Goal: Find specific page/section: Find specific page/section

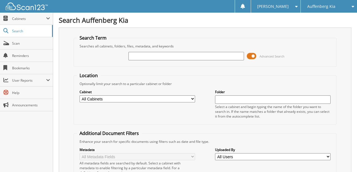
click at [164, 56] on input "text" at bounding box center [187, 56] width 116 height 8
type input "426345"
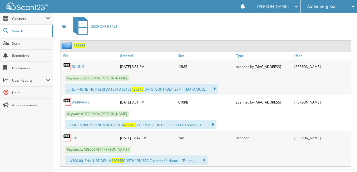
scroll to position [259, 0]
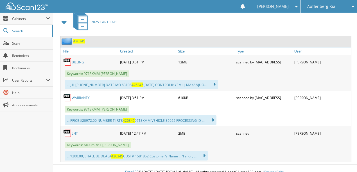
click at [73, 131] on link "LNT" at bounding box center [75, 133] width 6 height 5
click at [76, 60] on link "BILLING" at bounding box center [78, 62] width 12 height 5
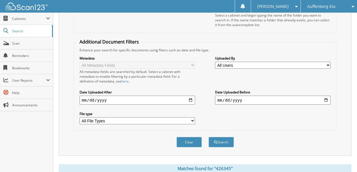
scroll to position [91, 0]
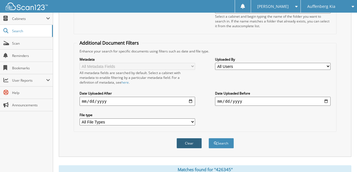
click at [186, 138] on button "Clear" at bounding box center [189, 143] width 25 height 10
